Goal: Navigation & Orientation: Find specific page/section

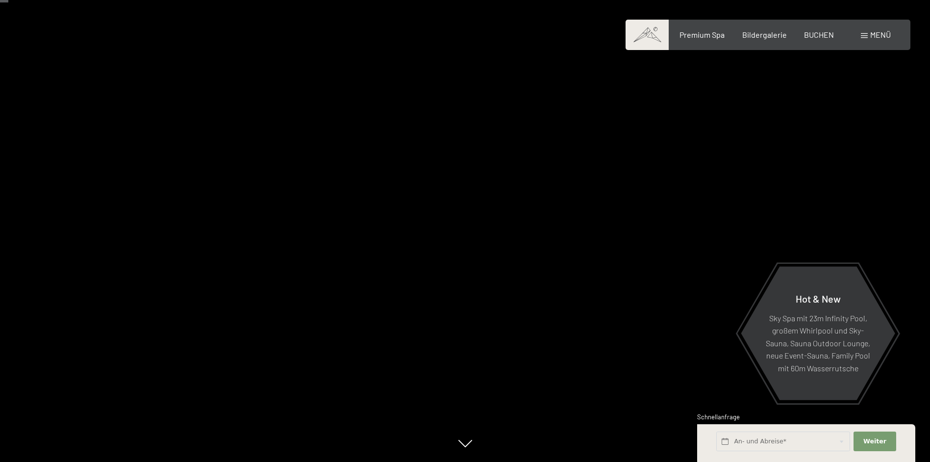
scroll to position [49, 0]
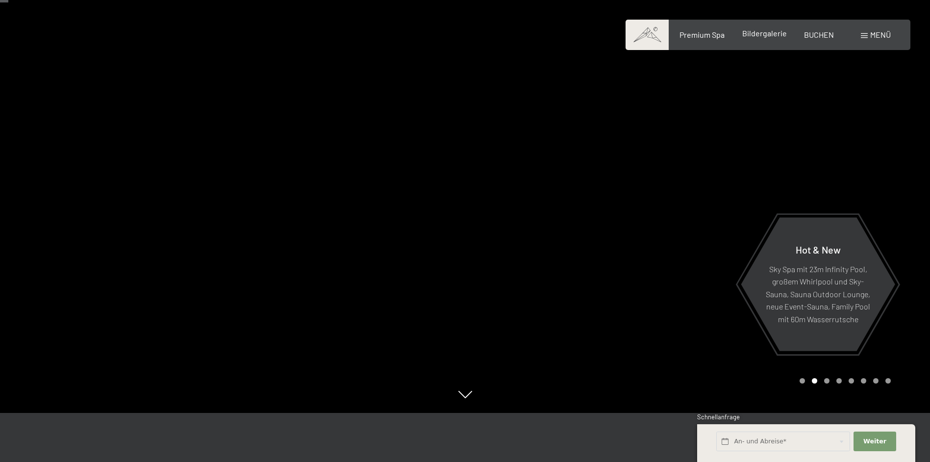
click at [762, 36] on span "Bildergalerie" at bounding box center [764, 32] width 45 height 9
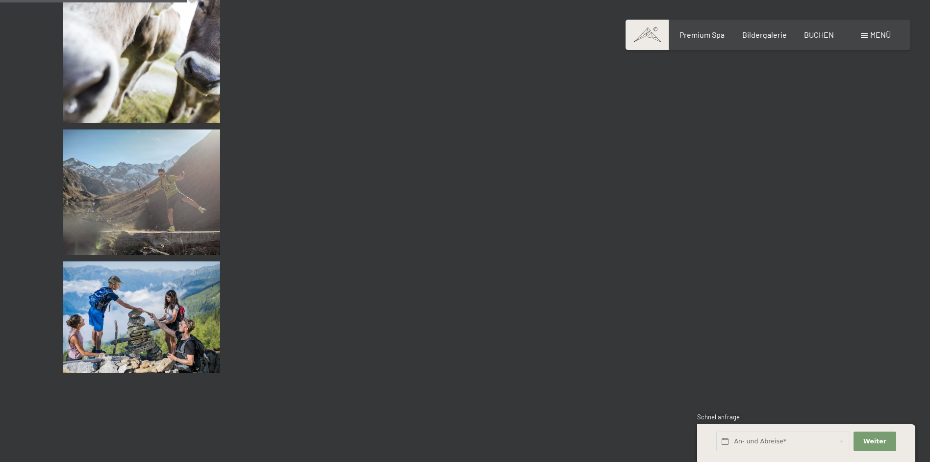
scroll to position [2500, 0]
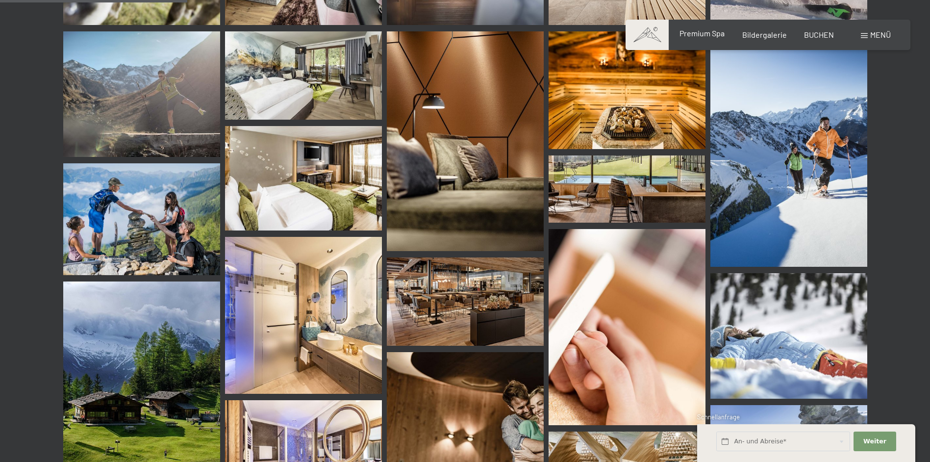
click at [691, 37] on span "Premium Spa" at bounding box center [701, 32] width 45 height 9
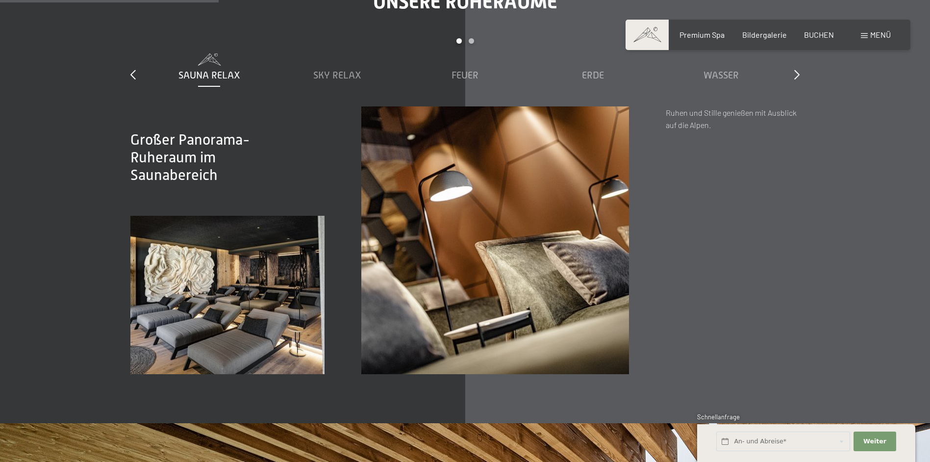
scroll to position [1715, 0]
